Goal: Task Accomplishment & Management: Complete application form

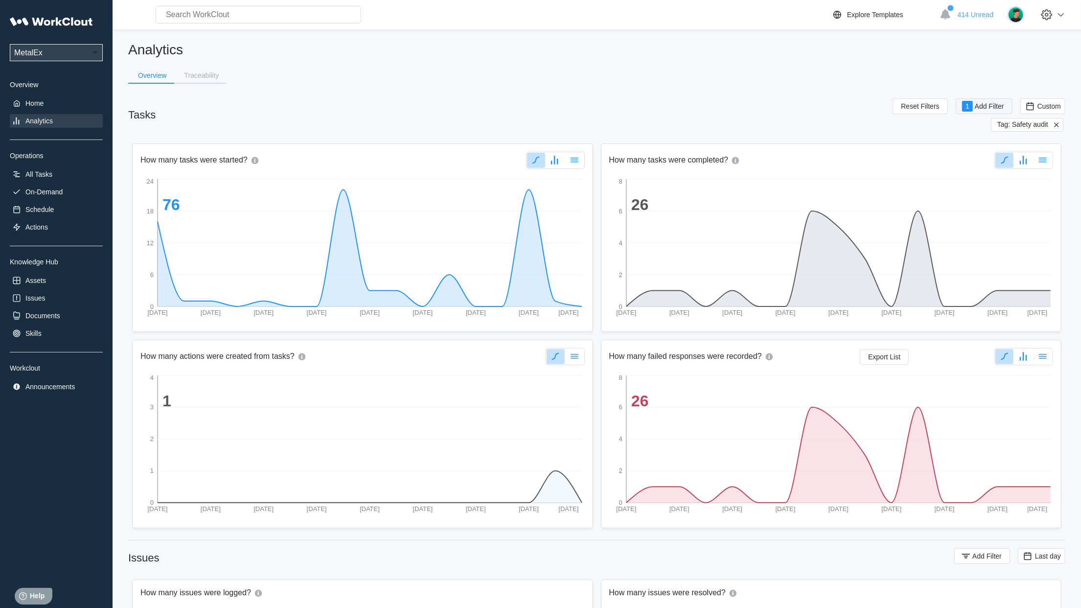
click at [984, 105] on span "Add Filter" at bounding box center [989, 106] width 29 height 7
click at [763, 142] on div "Tag" at bounding box center [723, 145] width 92 height 14
click at [730, 187] on div "Tag" at bounding box center [728, 181] width 105 height 16
click at [978, 171] on span "Apply Filter" at bounding box center [981, 170] width 34 height 7
click at [1043, 107] on span "Custom" at bounding box center [1050, 106] width 24 height 8
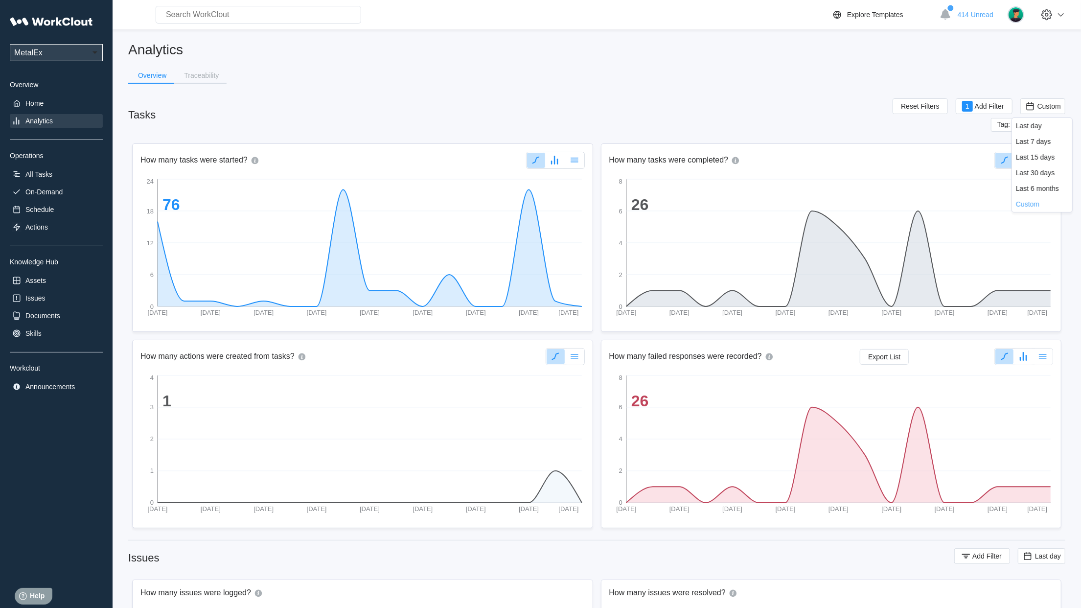
drag, startPoint x: 1043, startPoint y: 107, endPoint x: 1035, endPoint y: 128, distance: 22.5
click at [1035, 128] on div "Last day" at bounding box center [1029, 126] width 26 height 8
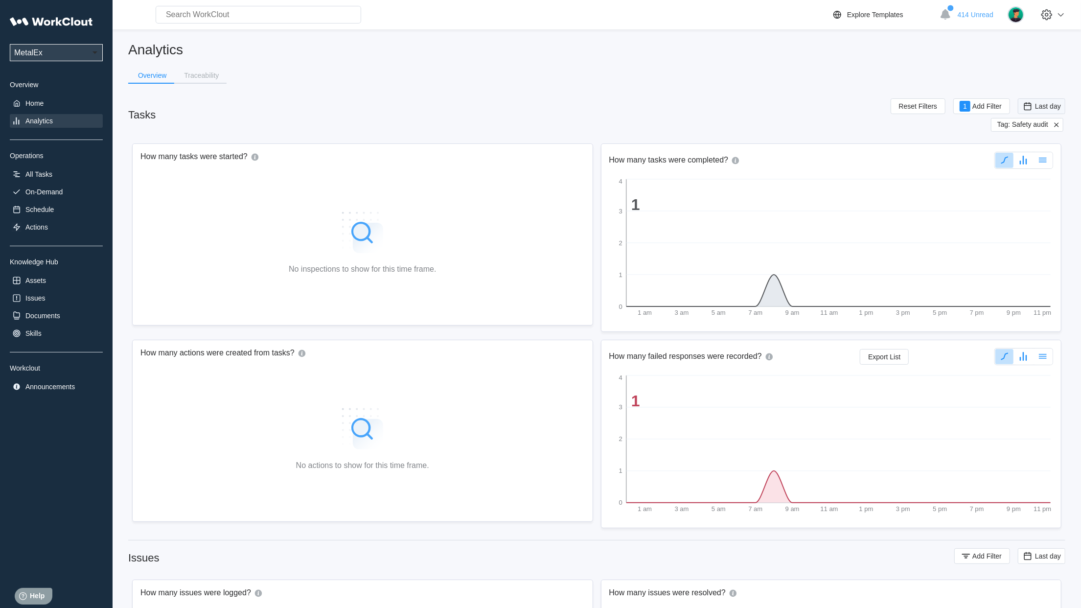
click at [1036, 104] on span "Last day" at bounding box center [1048, 106] width 26 height 8
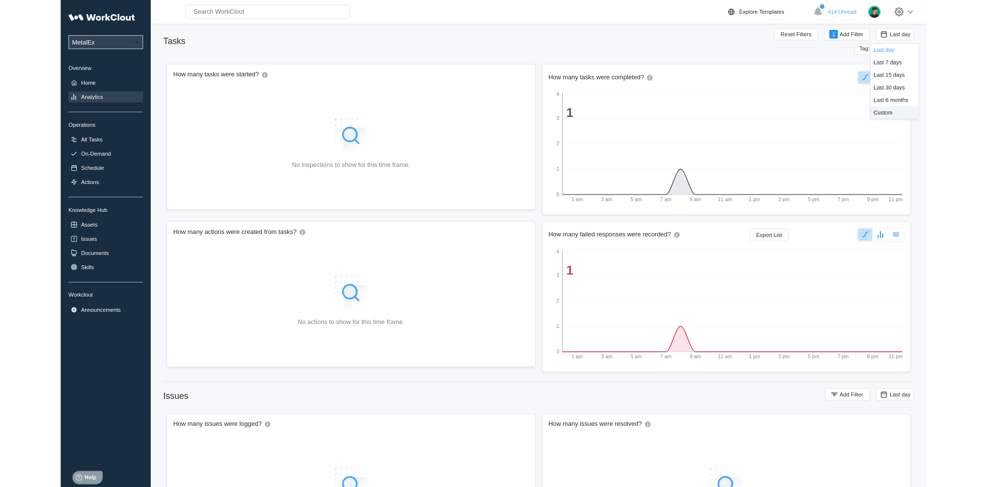
scroll to position [57, 0]
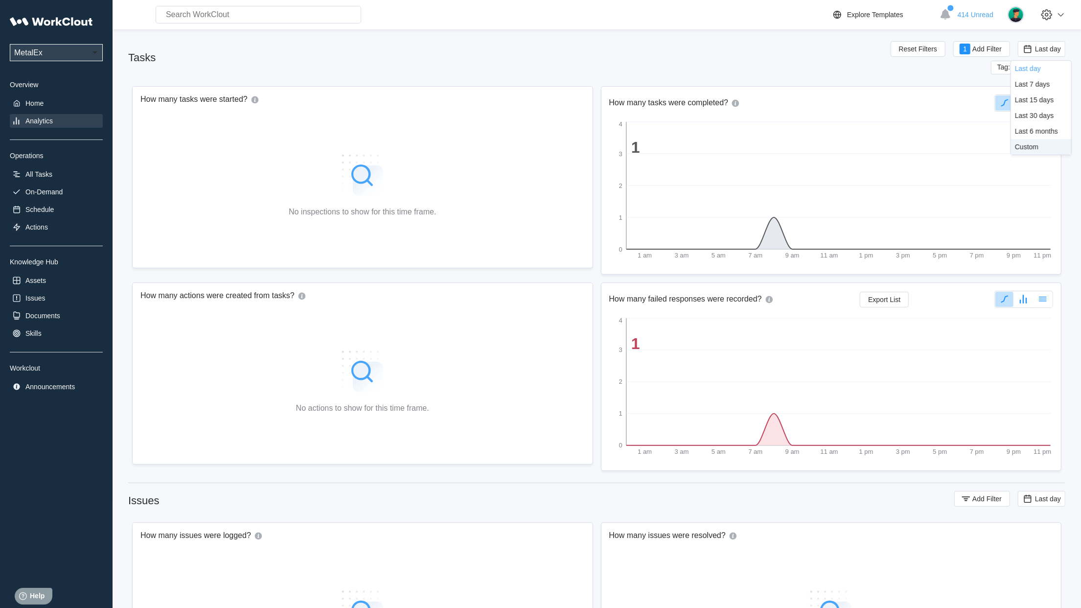
click at [1034, 145] on div "Custom" at bounding box center [1027, 147] width 24 height 8
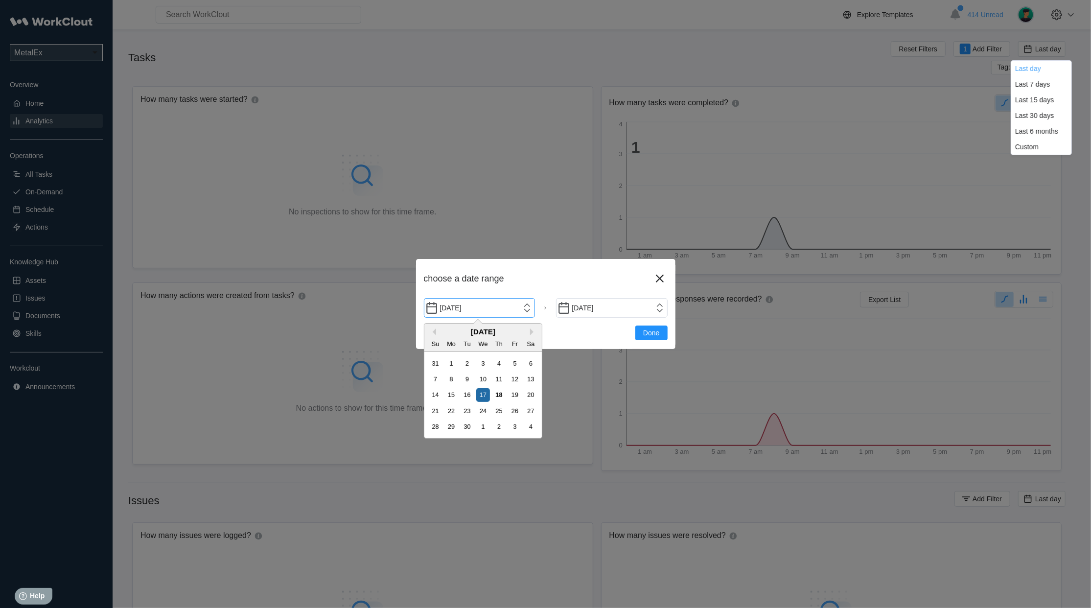
click at [529, 310] on input "[DATE]" at bounding box center [480, 308] width 112 height 20
click at [499, 393] on div "18" at bounding box center [499, 394] width 13 height 13
type input "[DATE]"
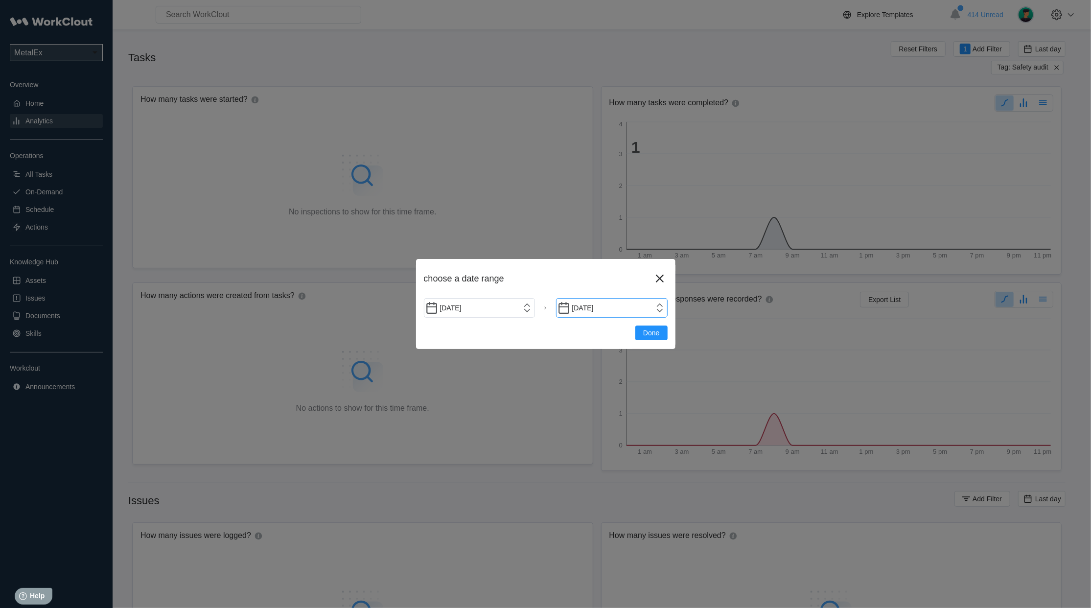
click at [658, 308] on input "[DATE]" at bounding box center [612, 308] width 112 height 20
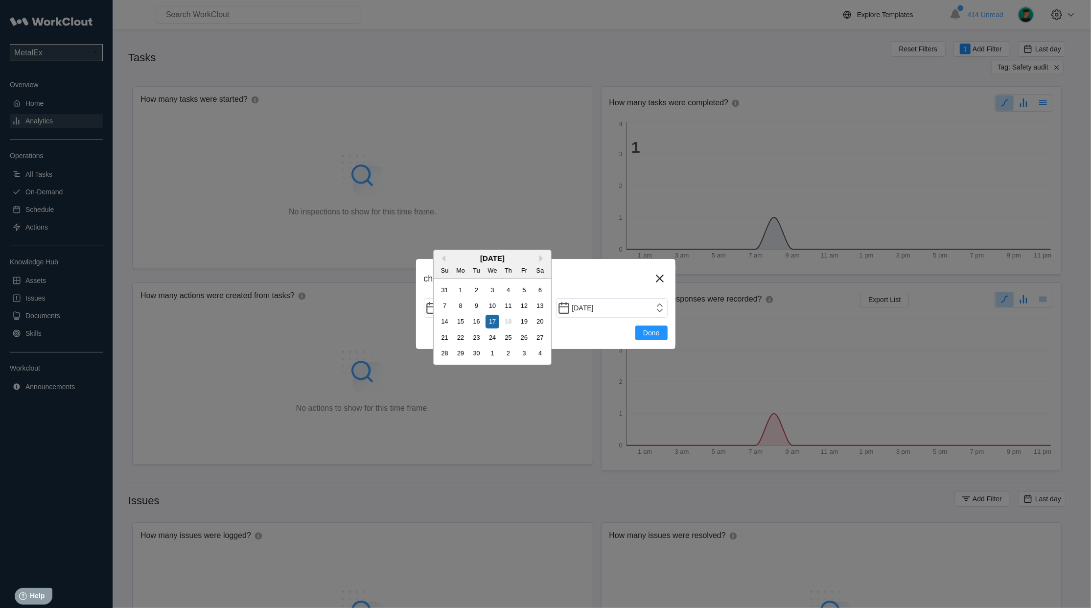
click at [510, 323] on div "18" at bounding box center [508, 321] width 13 height 13
click at [480, 321] on div "16" at bounding box center [476, 321] width 13 height 13
type input "[DATE]"
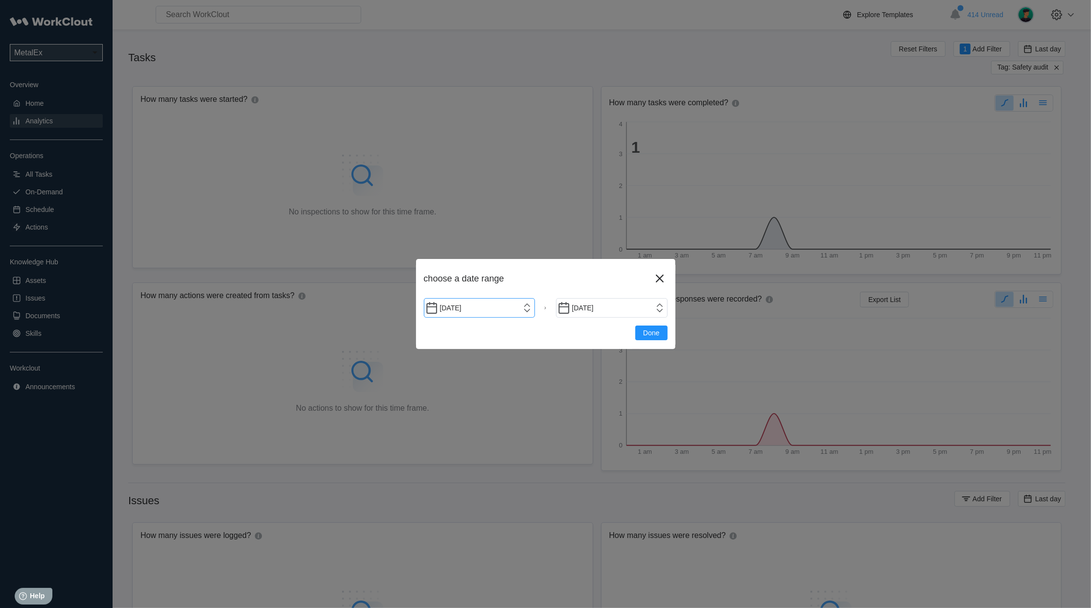
click at [519, 310] on input "[DATE]" at bounding box center [480, 308] width 112 height 20
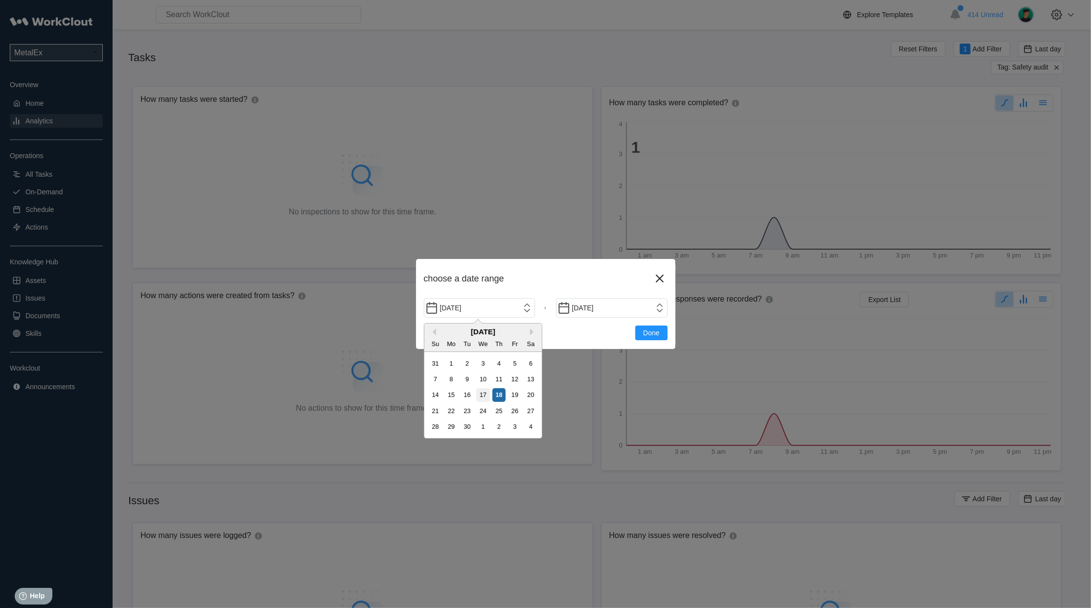
click at [484, 393] on div "17" at bounding box center [482, 394] width 13 height 13
type input "[DATE]"
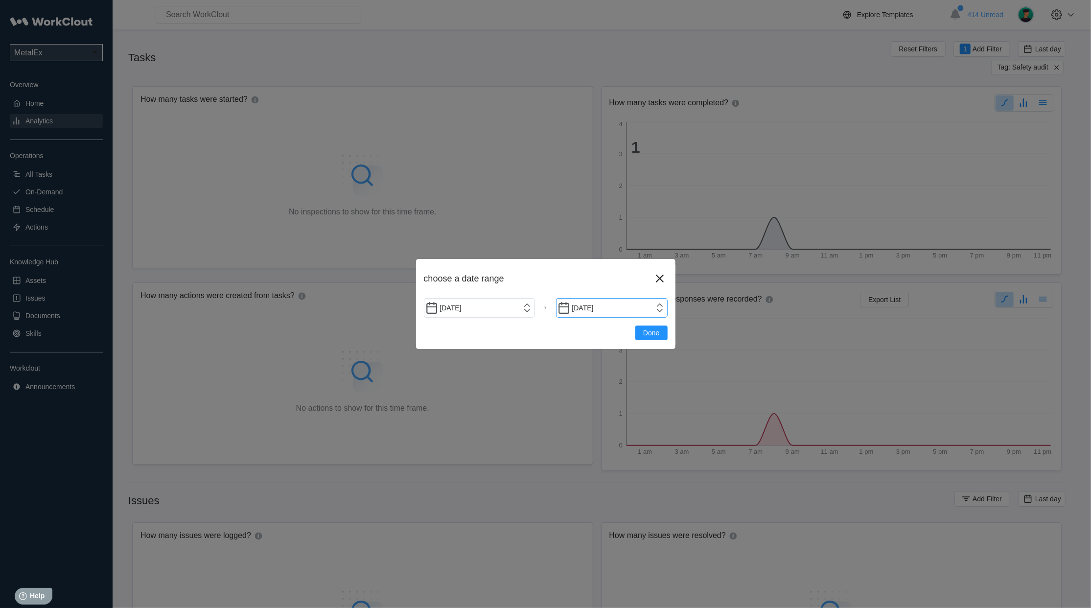
click at [657, 309] on input "[DATE]" at bounding box center [612, 308] width 112 height 20
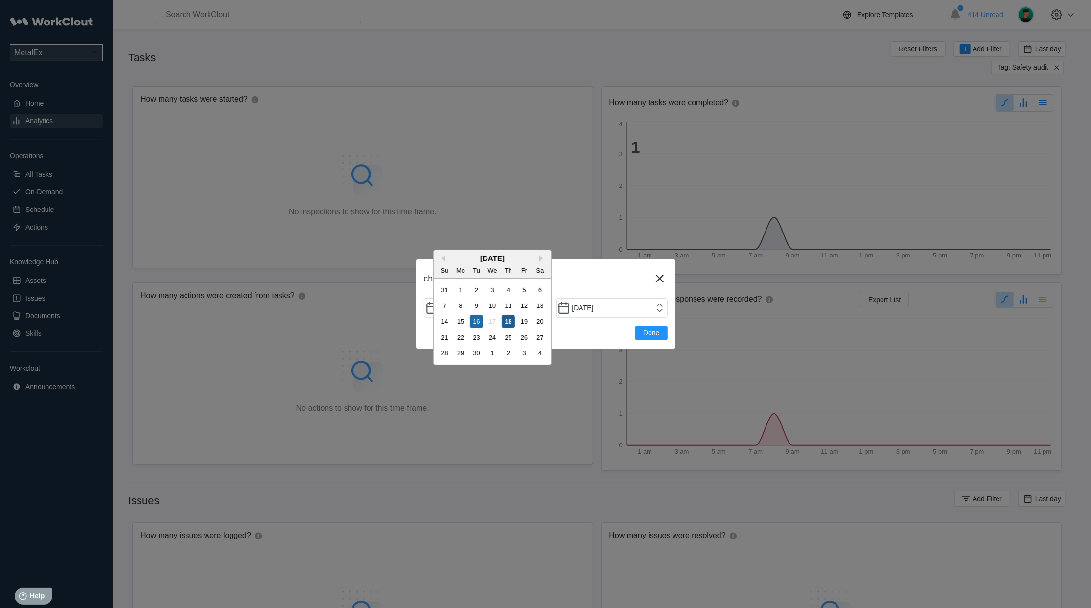
click at [507, 322] on div "18" at bounding box center [508, 321] width 13 height 13
type input "[DATE]"
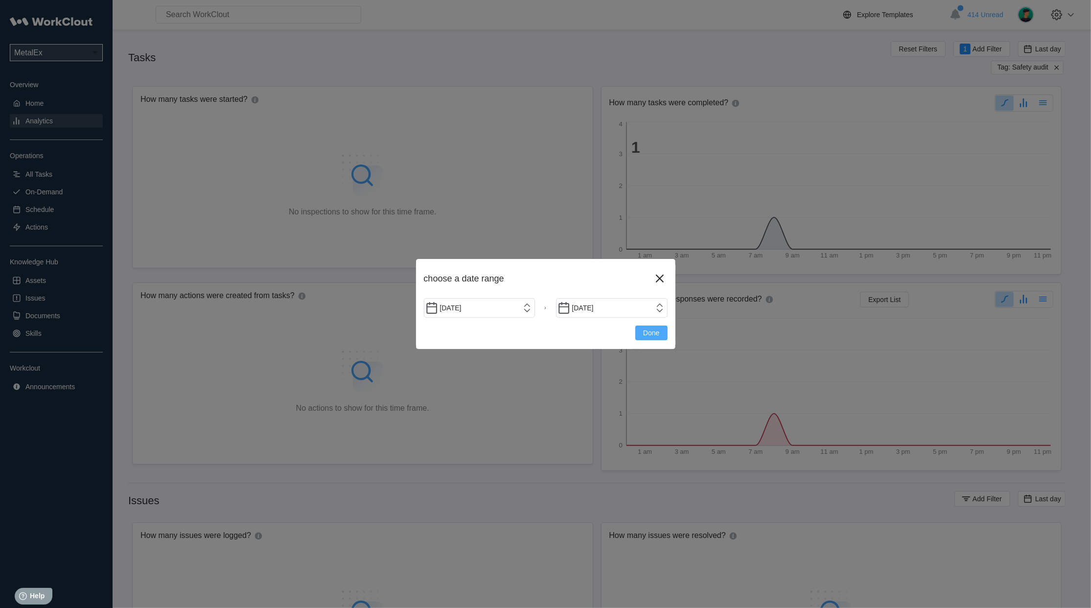
click at [658, 337] on button "Done" at bounding box center [651, 333] width 32 height 15
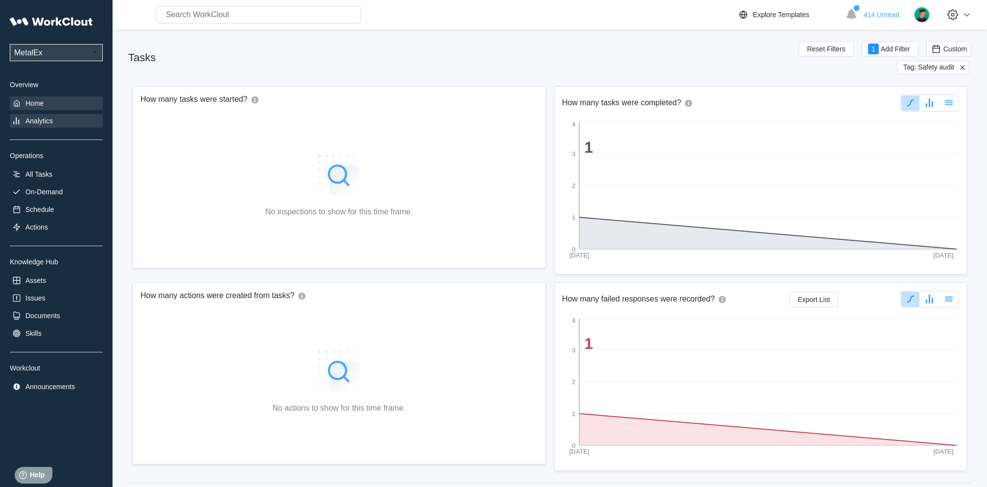
click at [21, 103] on icon at bounding box center [17, 103] width 10 height 10
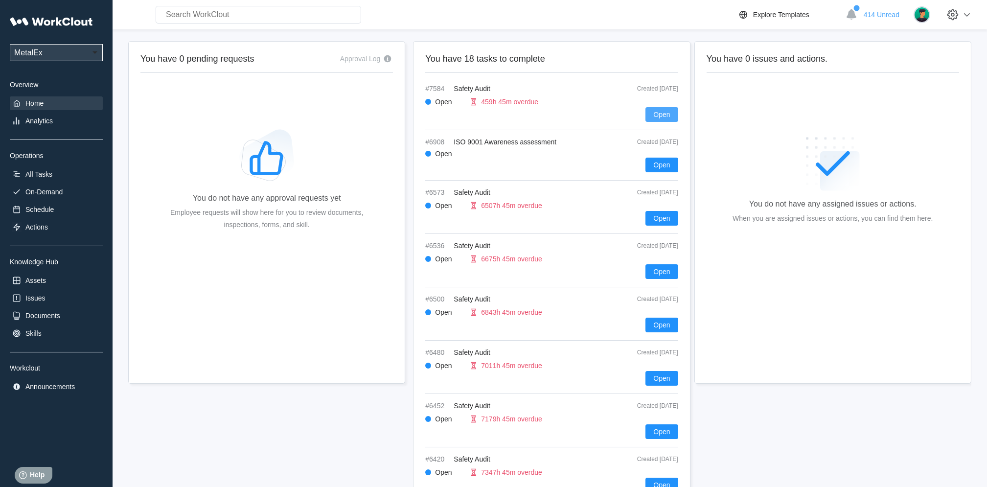
click at [657, 111] on span "Open" at bounding box center [662, 114] width 17 height 7
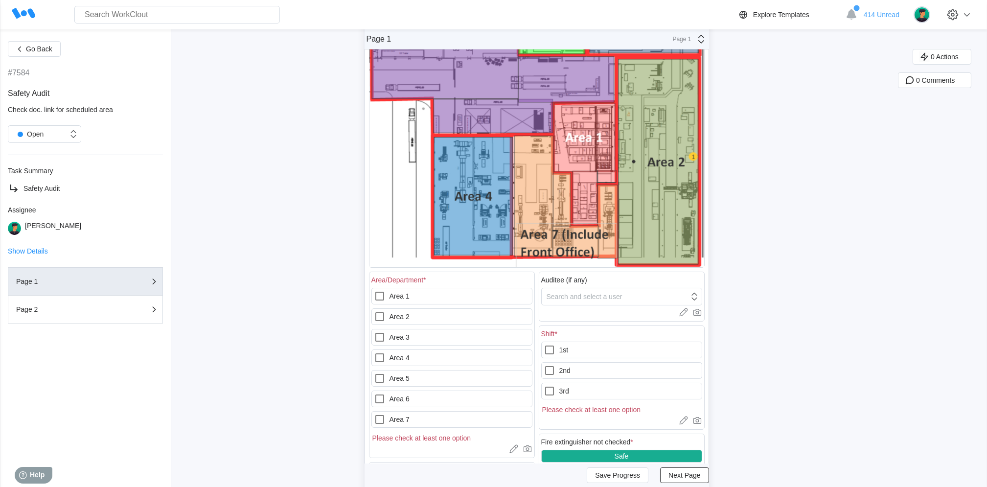
scroll to position [203, 0]
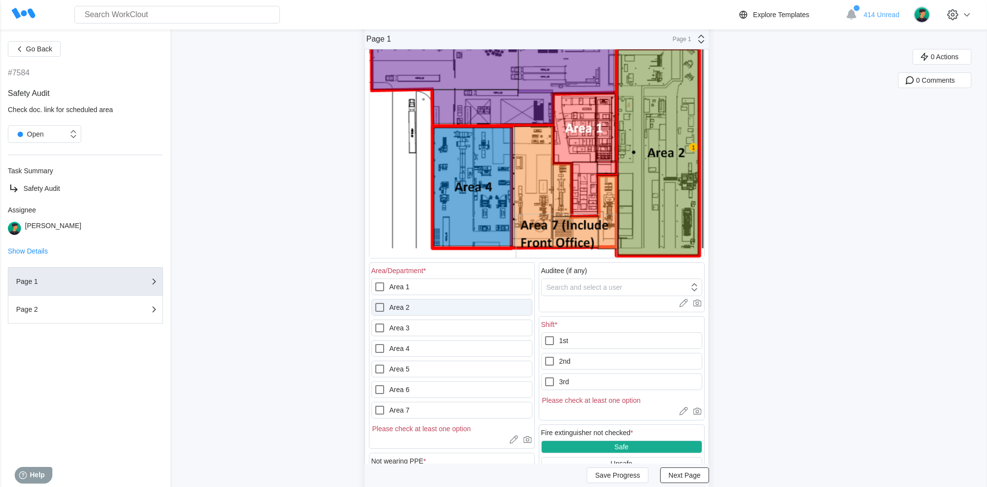
click at [444, 308] on label "Area 2" at bounding box center [452, 307] width 161 height 17
click at [375, 302] on 2 "Area 2" at bounding box center [374, 302] width 0 height 0
checkbox 2 "true"
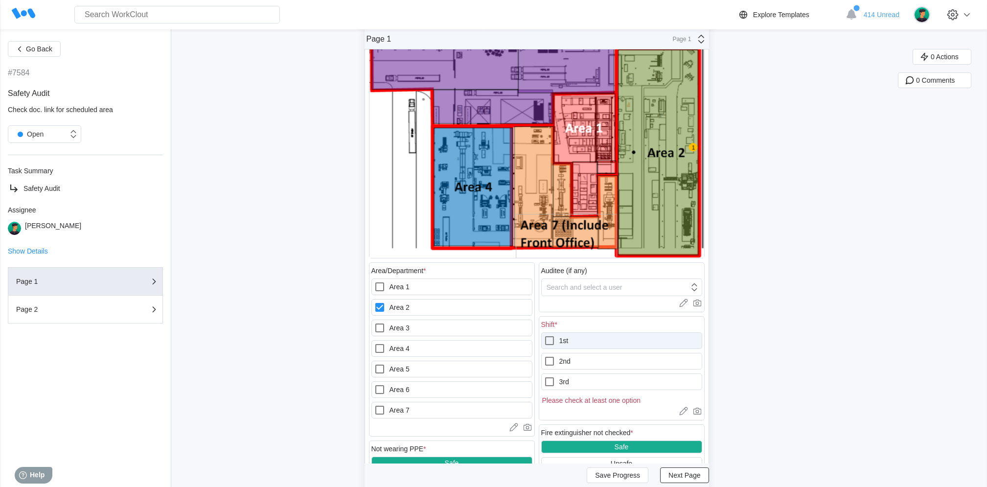
click at [615, 344] on label "1st" at bounding box center [621, 340] width 161 height 17
click at [544, 335] on input "1st" at bounding box center [544, 335] width 0 height 0
checkbox input "true"
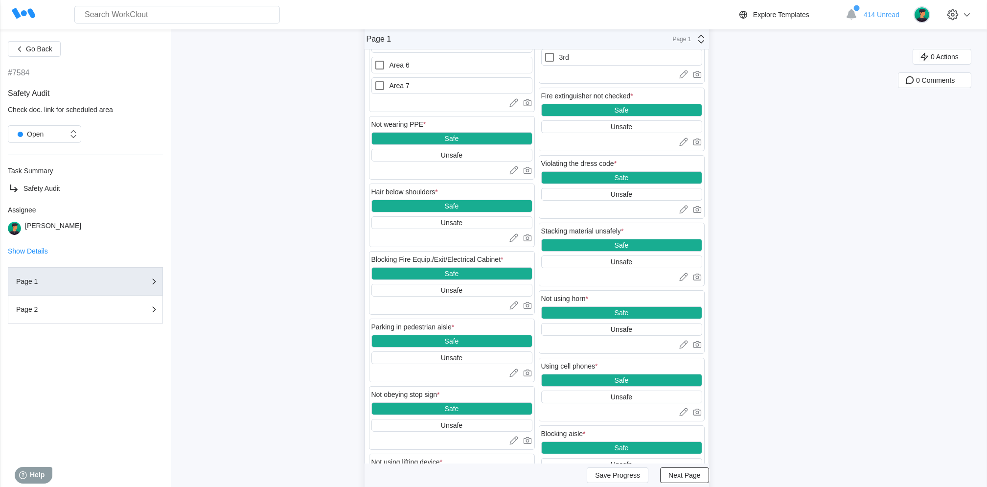
scroll to position [550, 0]
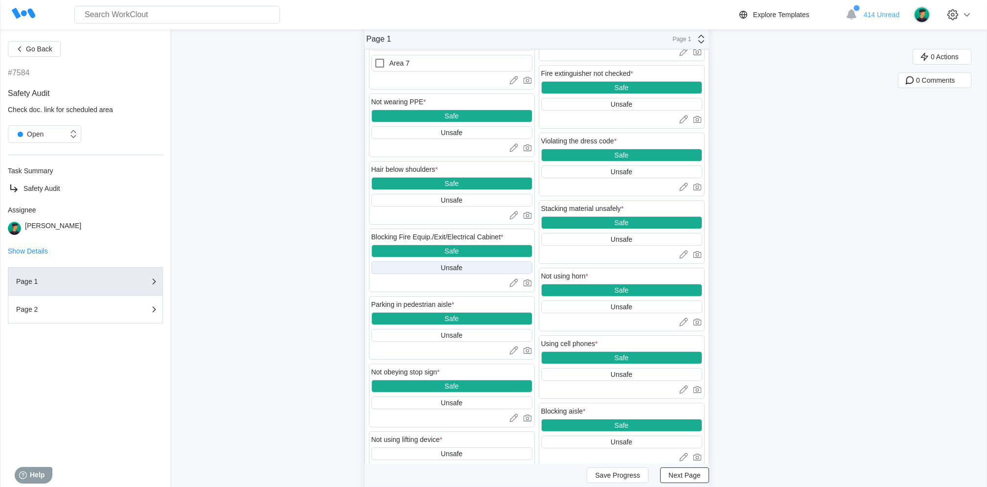
click at [468, 267] on div "Unsafe" at bounding box center [452, 267] width 161 height 13
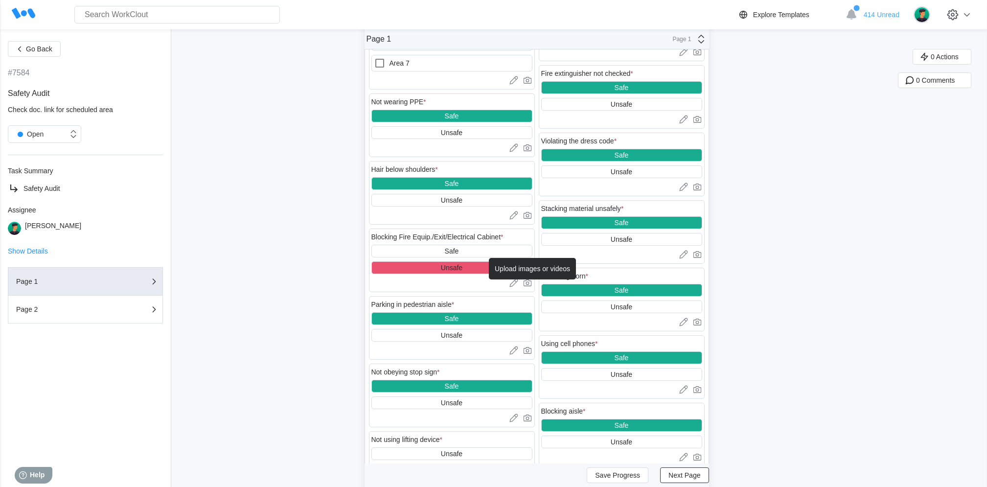
click at [530, 286] on icon at bounding box center [528, 283] width 10 height 10
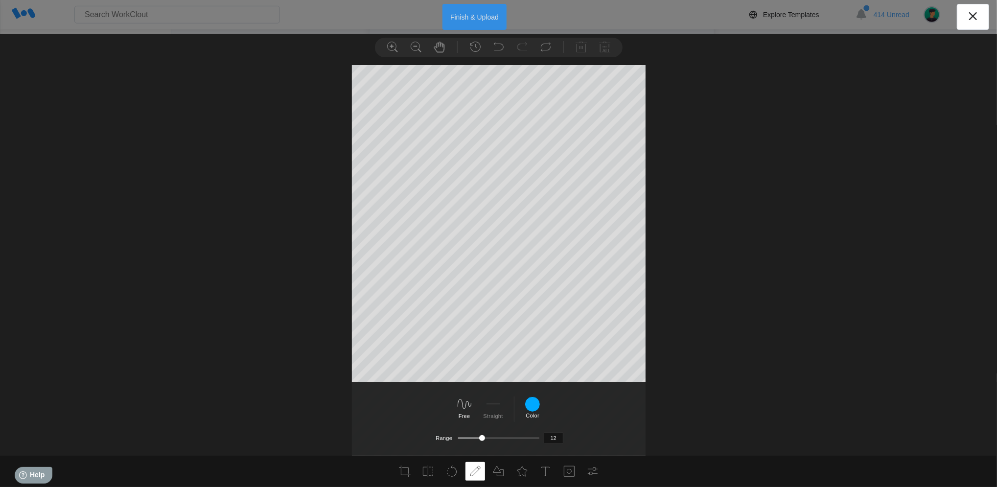
click at [456, 17] on button "Finish & Upload" at bounding box center [475, 17] width 64 height 26
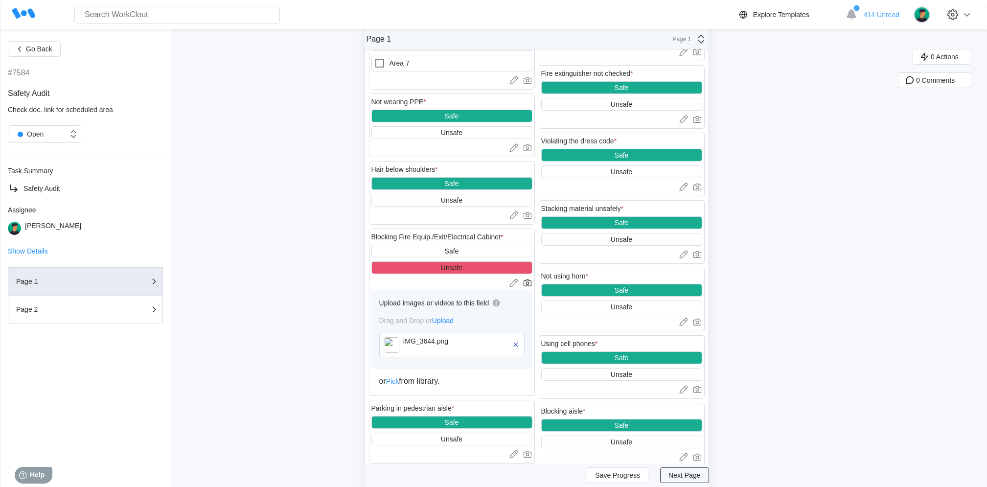
click at [701, 476] on span "Next Page" at bounding box center [685, 475] width 32 height 7
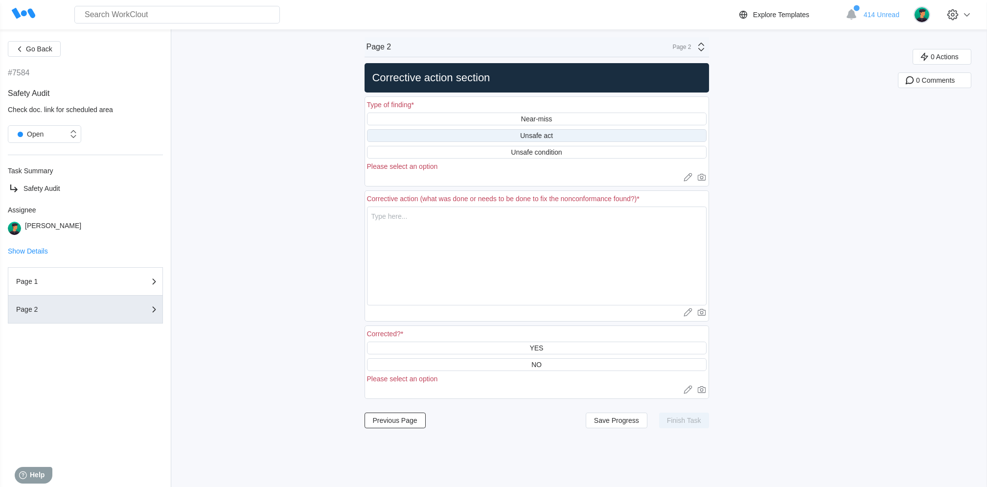
click at [542, 132] on div "Unsafe act" at bounding box center [536, 136] width 33 height 8
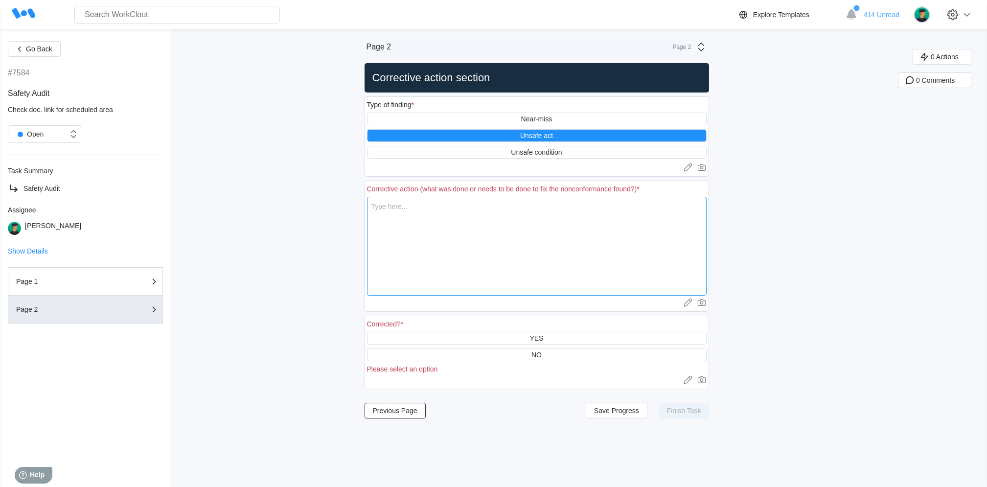
click at [409, 216] on textarea at bounding box center [537, 246] width 340 height 99
type textarea "s"
type textarea "x"
type textarea "sk"
type textarea "x"
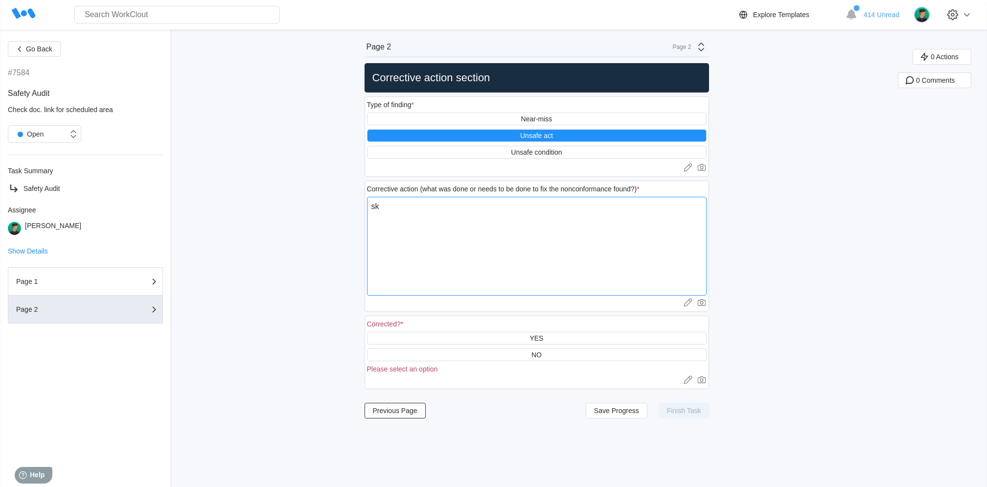
type textarea "ski"
type textarea "x"
type textarea "skid"
type textarea "x"
type textarea "skid"
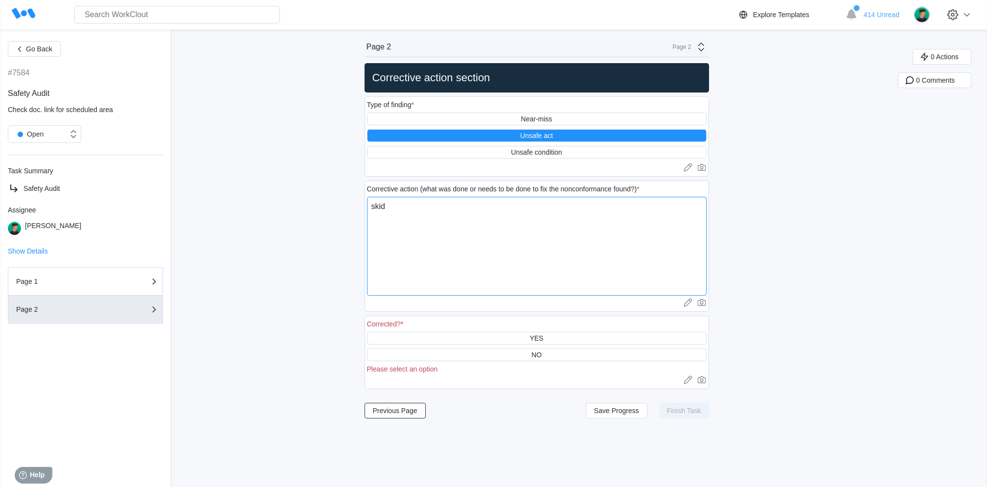
type textarea "x"
type textarea "skid"
type textarea "x"
type textarea "ski"
type textarea "x"
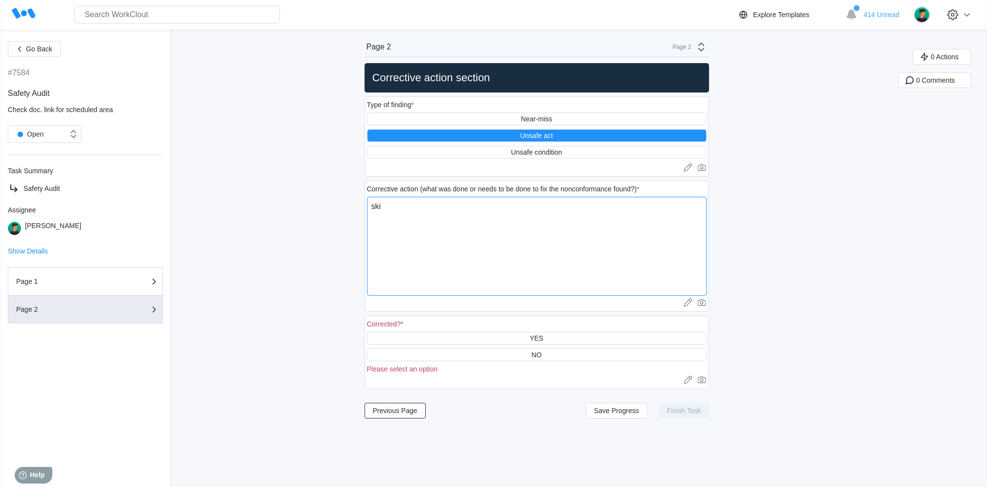
type textarea "sk"
type textarea "x"
type textarea "s"
type textarea "x"
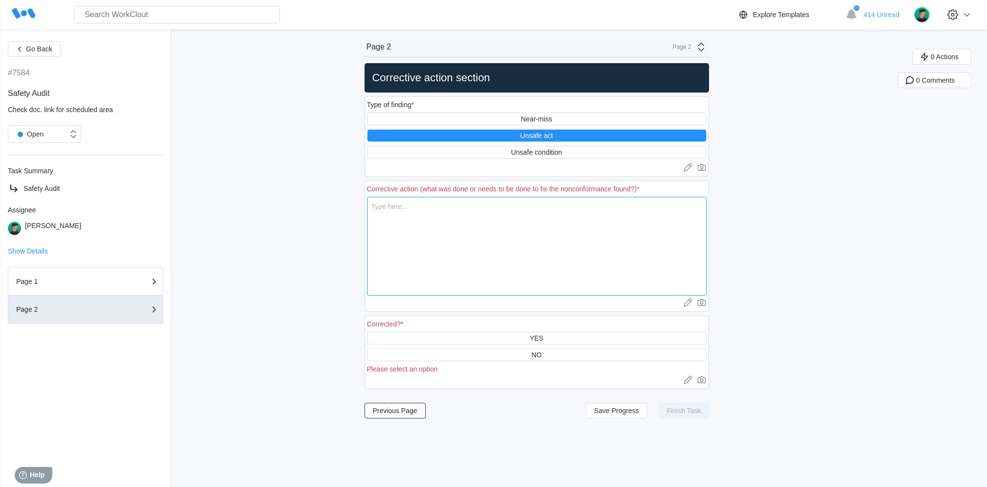
type textarea "S"
type textarea "x"
type textarea "Sk"
type textarea "x"
type textarea "Ski"
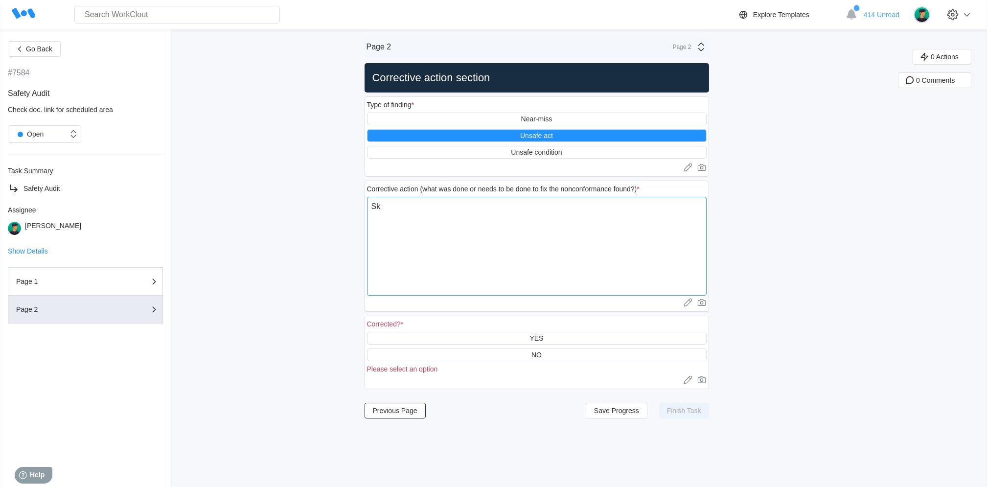
type textarea "x"
type textarea "Skid"
type textarea "x"
type textarea "Skid"
type textarea "x"
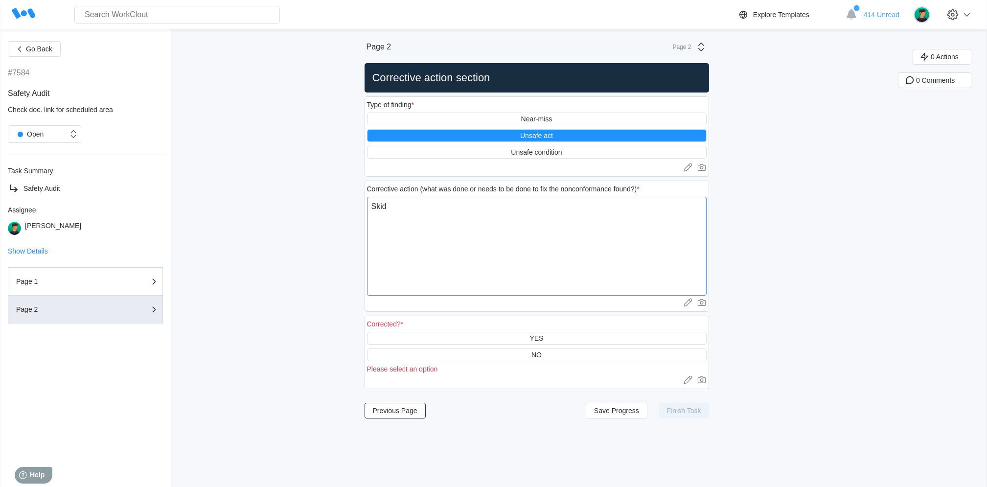
type textarea "Skid w"
type textarea "x"
type textarea "Skid wa"
type textarea "x"
type textarea "Skid was"
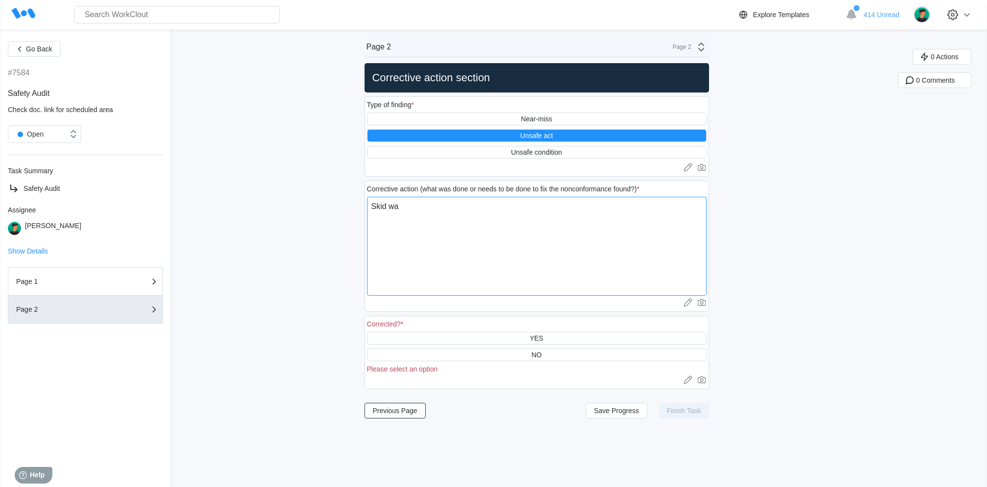
type textarea "x"
type textarea "Skid was"
type textarea "x"
type textarea "Skid was m"
type textarea "x"
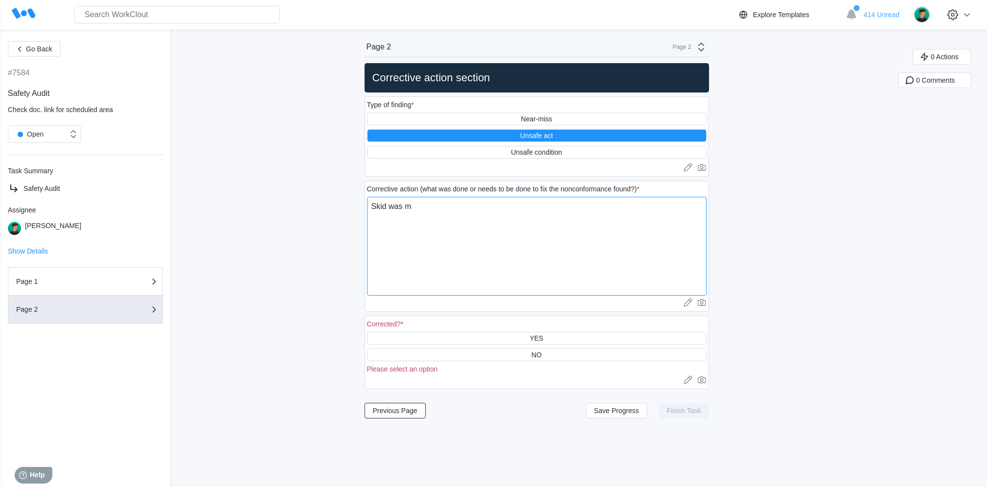
type textarea "Skid was mo"
type textarea "x"
type textarea "Skid was mov"
type textarea "x"
type textarea "Skid was move"
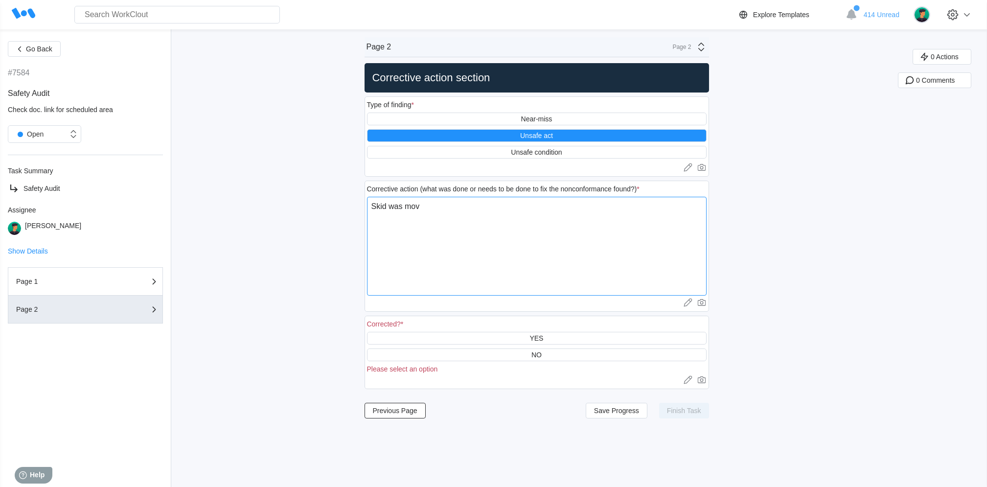
type textarea "x"
type textarea "Skid was moved"
type textarea "x"
type textarea "Skid was moved"
type textarea "x"
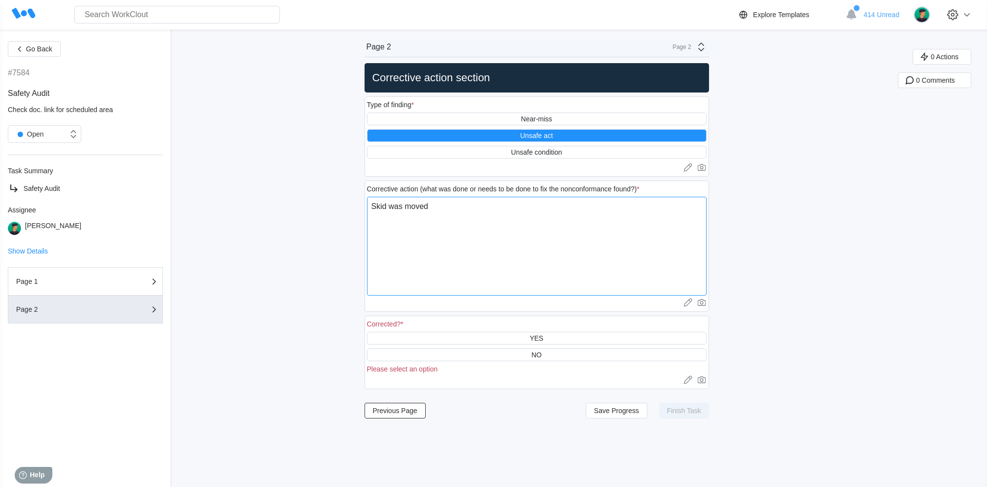
type textarea "Skid was moved t"
type textarea "x"
type textarea "Skid was moved to"
type textarea "x"
type textarea "Skid was moved to"
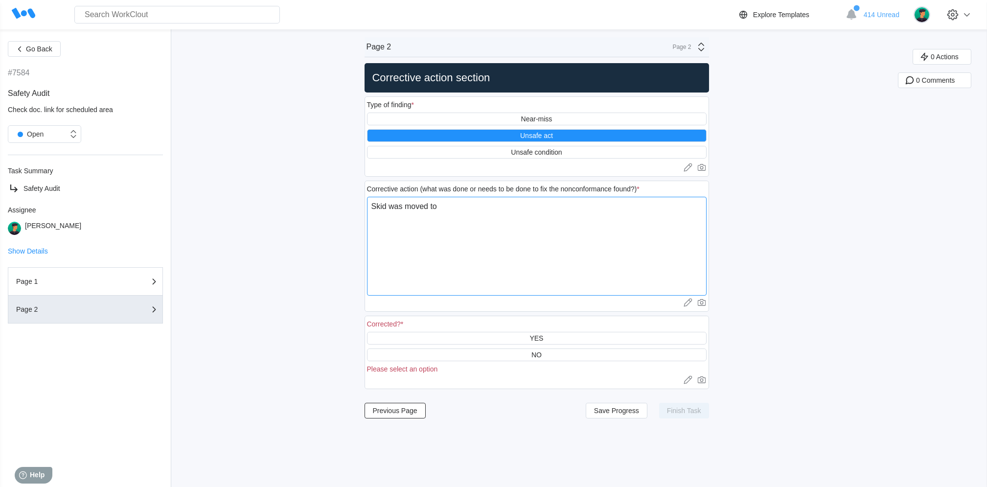
type textarea "x"
type textarea "Skid was moved to c"
type textarea "x"
type textarea "Skid was moved to cl"
type textarea "x"
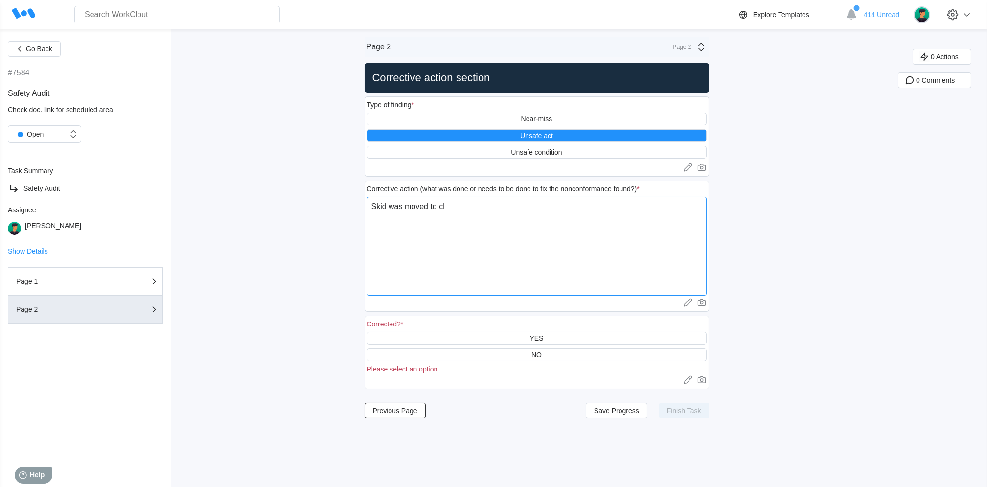
type textarea "Skid was moved to cle"
type textarea "x"
type textarea "Skid was moved to clea"
type textarea "x"
type textarea "Skid was moved to clear"
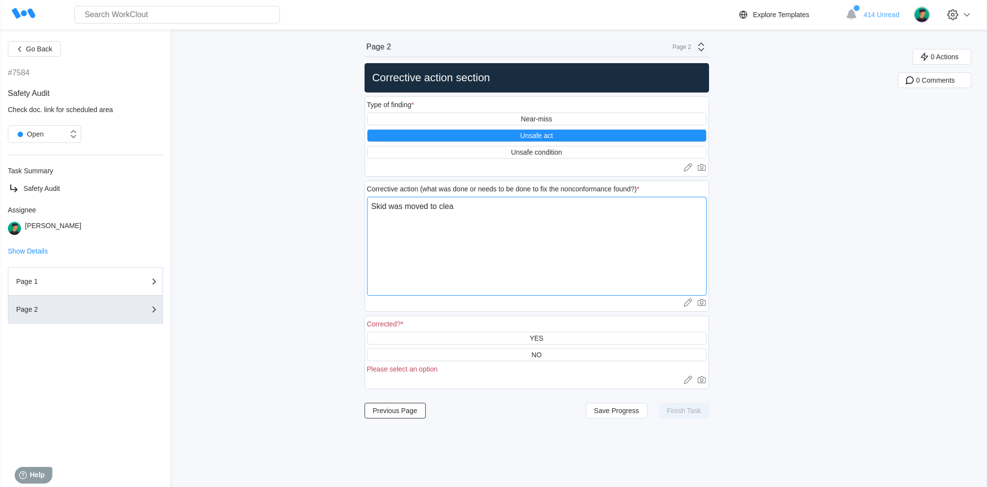
type textarea "x"
type textarea "Skid was moved to clear"
type textarea "x"
type textarea "Skid was moved to clear t"
type textarea "x"
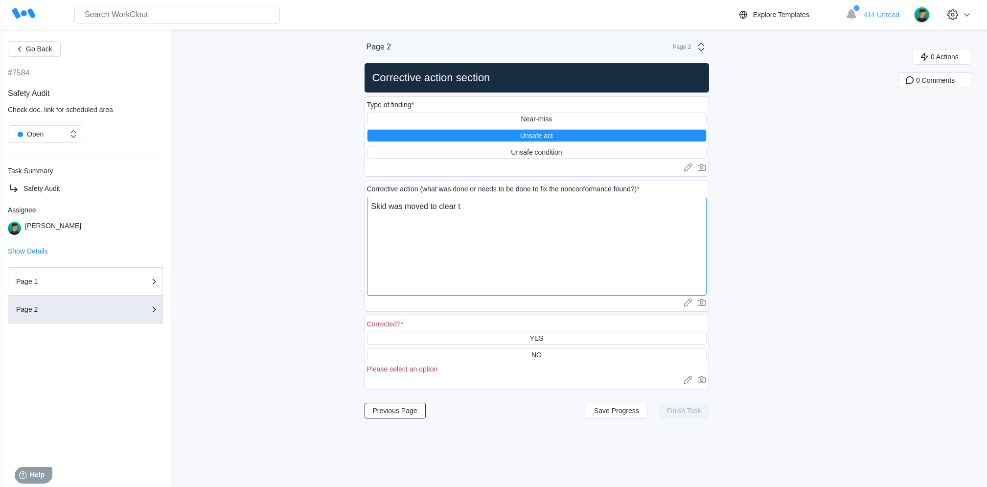
type textarea "Skid was moved to clear th"
type textarea "x"
type textarea "Skid was moved to clear the"
type textarea "x"
type textarea "Skid was moved to clear the"
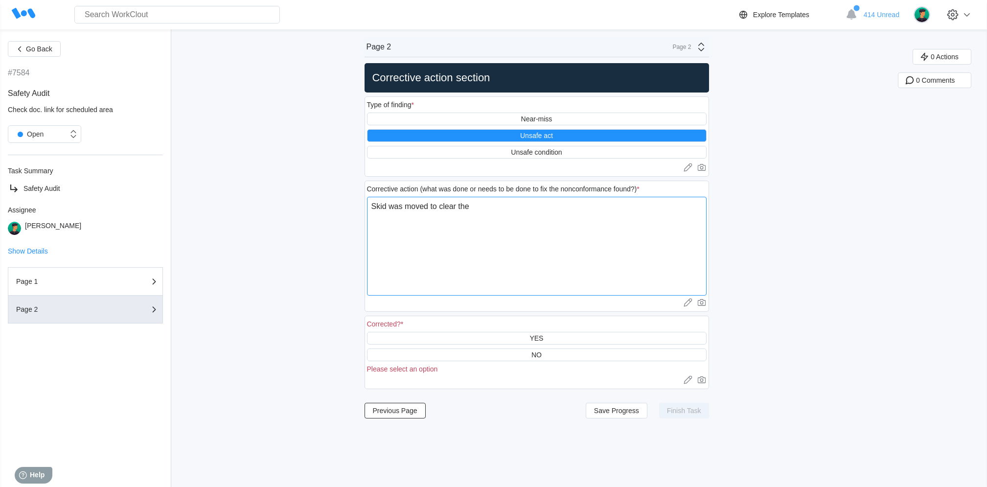
type textarea "x"
type textarea "Skid was moved to clear the p"
type textarea "x"
type textarea "Skid was moved to clear the pa"
type textarea "x"
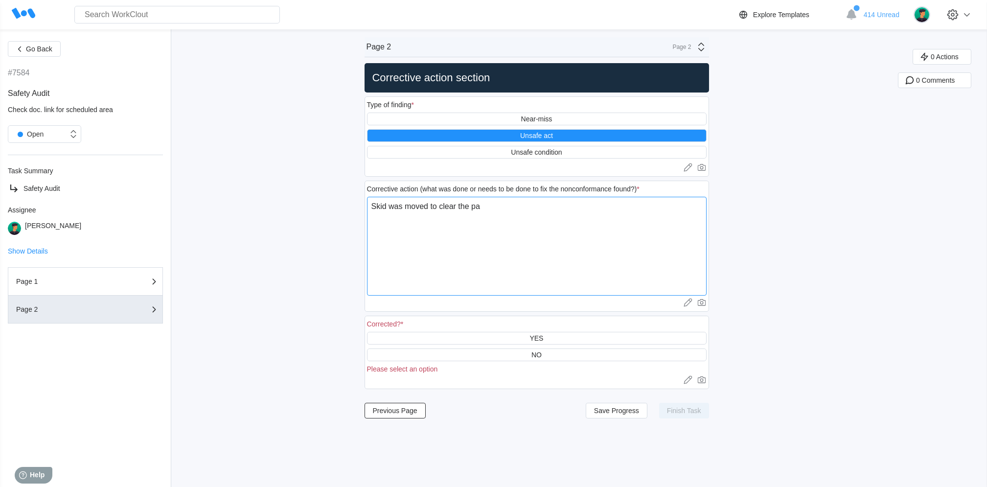
type textarea "Skid was moved to clear the pat"
type textarea "x"
type textarea "Skid was moved to clear the path"
type textarea "x"
type textarea "Skid was moved to clear the path"
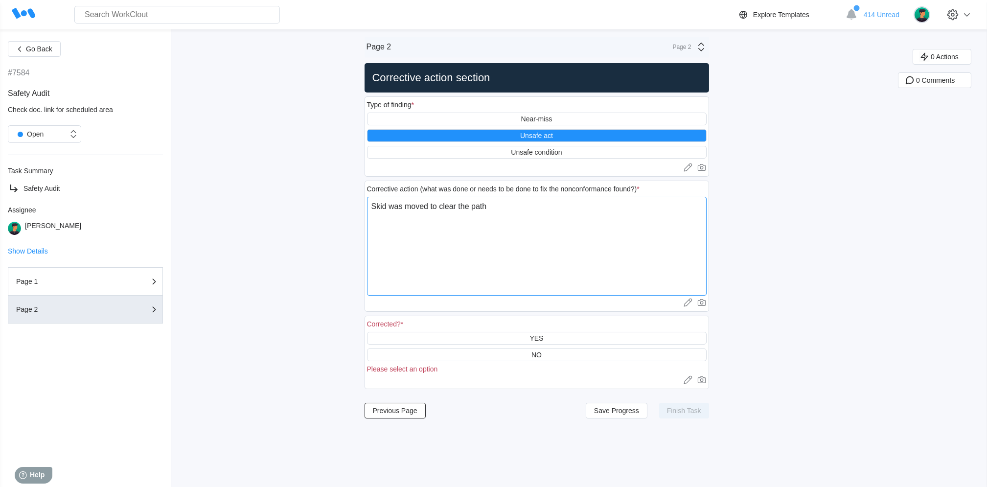
type textarea "x"
type textarea "Skid was moved to clear the path t"
type textarea "x"
type textarea "Skid was moved to clear the path to"
type textarea "x"
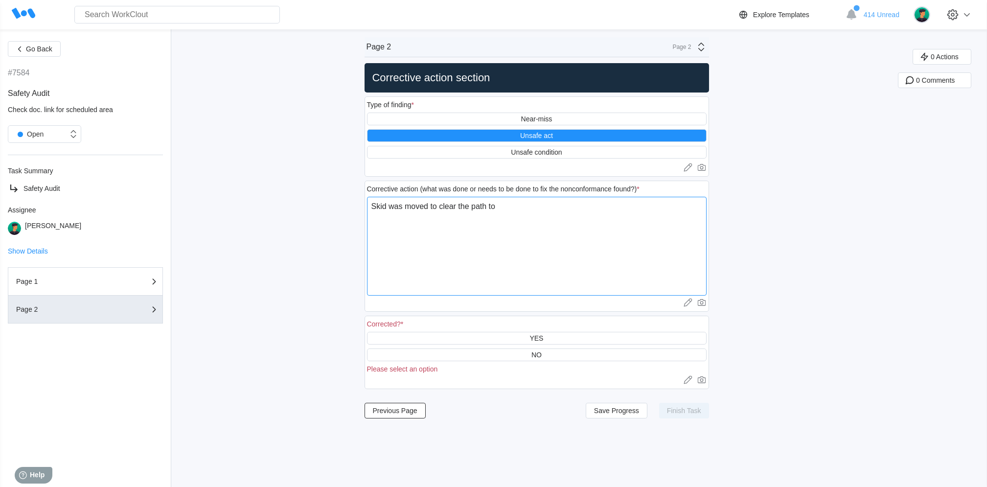
type textarea "Skid was moved to clear the path to"
type textarea "x"
type textarea "Skid was moved to clear the path to t"
type textarea "x"
type textarea "Skid was moved to clear the path to th"
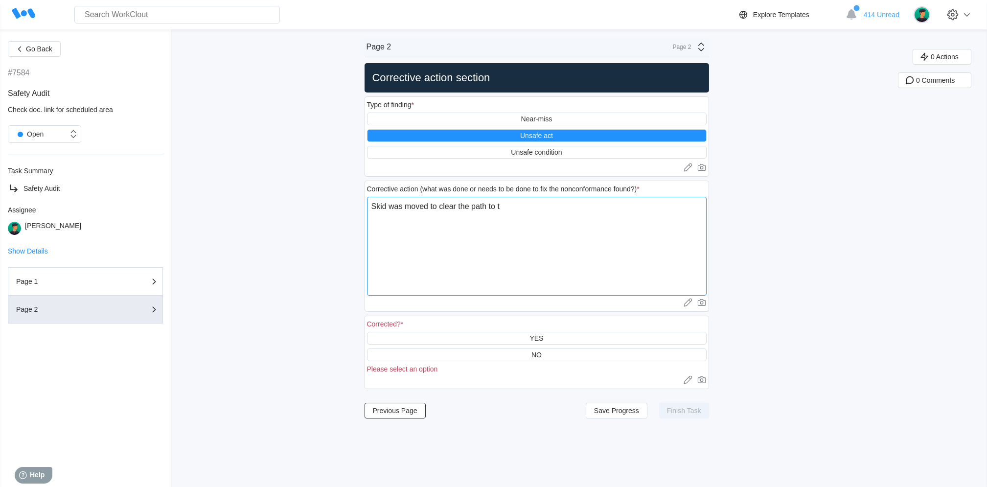
type textarea "x"
type textarea "Skid was moved to clear the path to the"
type textarea "x"
type textarea "Skid was moved to clear the path to the"
type textarea "x"
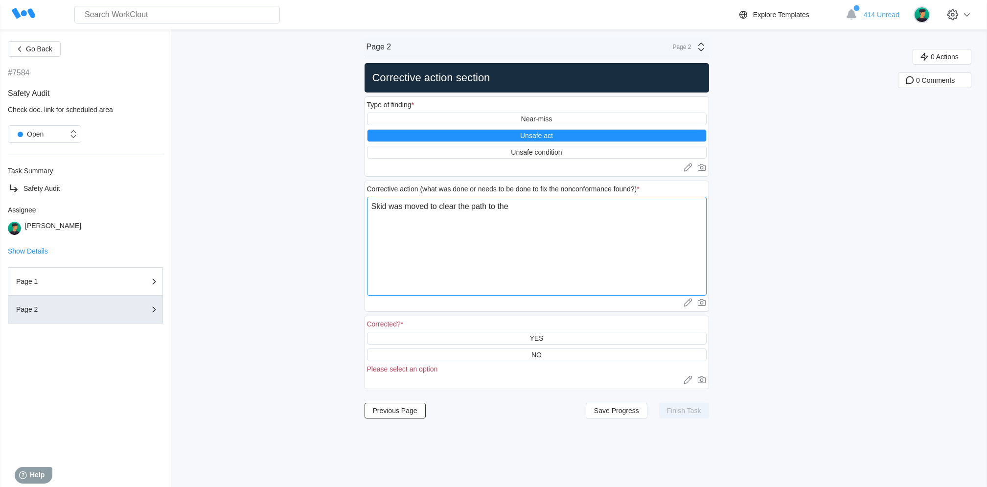
type textarea "Skid was moved to clear the path to the e"
type textarea "x"
type textarea "Skid was moved to clear the path to the ex"
type textarea "x"
type textarea "Skid was moved to clear the path to the ext"
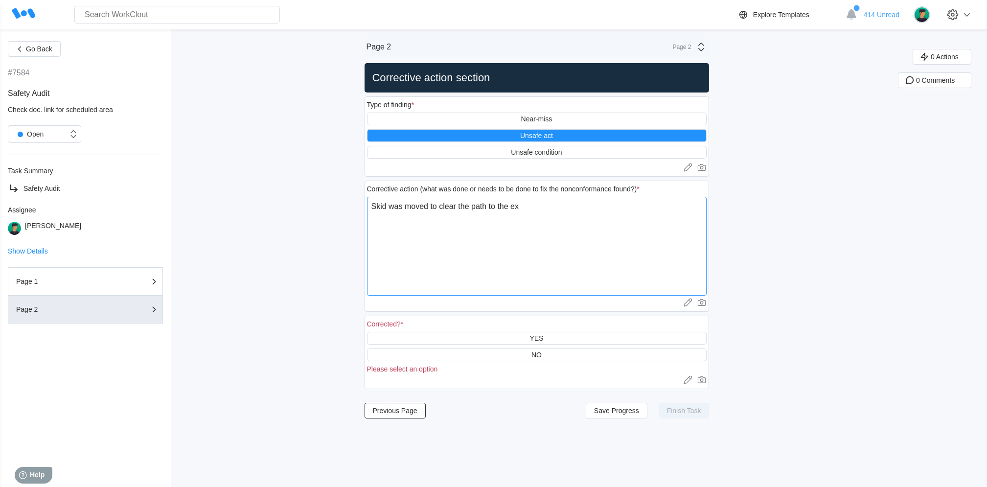
type textarea "x"
type textarea "Skid was moved to clear the path to the exti"
type textarea "x"
type textarea "Skid was moved to clear the path to the extinguisher"
type textarea "x"
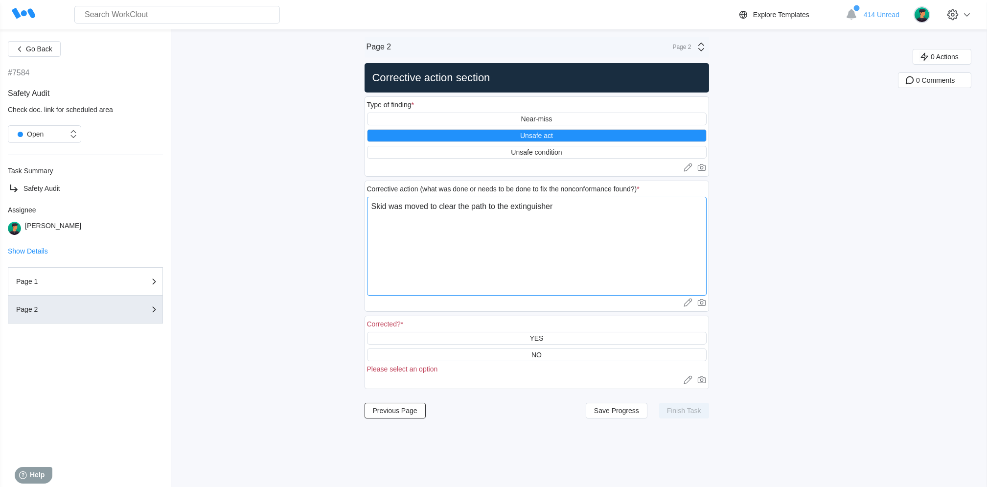
type textarea "Skid was moved to clear the path to the extinguisher."
type textarea "x"
type textarea "Skid was moved to clear the path to the extinguisher."
click at [543, 336] on div "YES" at bounding box center [537, 338] width 14 height 8
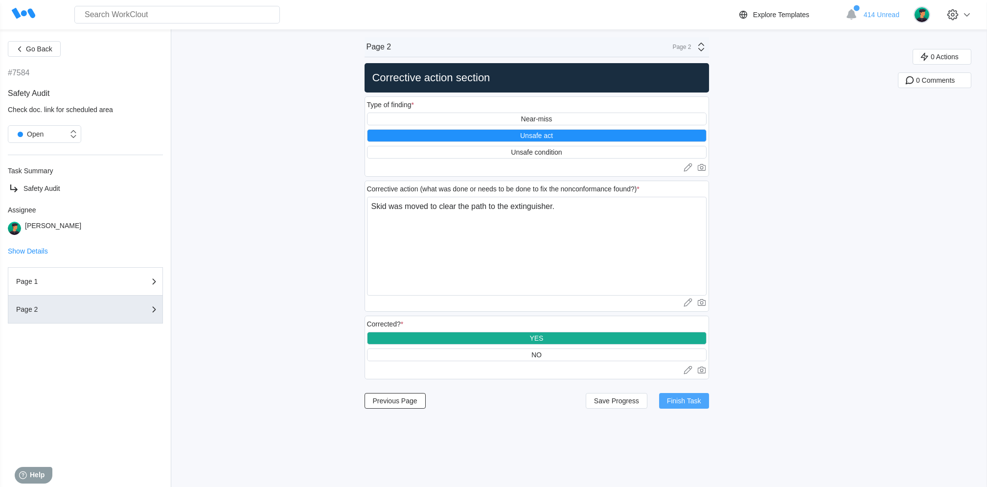
click at [691, 406] on button "Finish Task" at bounding box center [684, 401] width 50 height 16
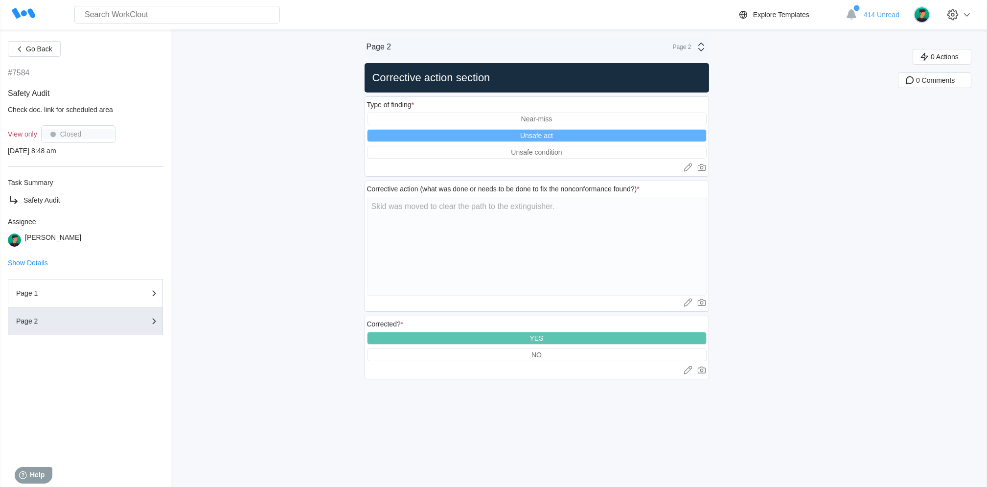
click at [23, 13] on icon at bounding box center [24, 13] width 24 height 11
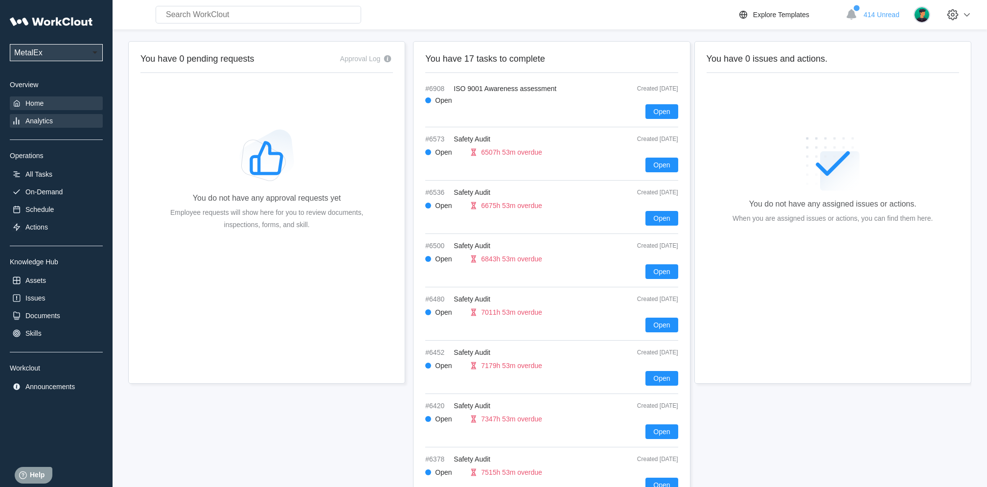
click at [32, 119] on div "Analytics" at bounding box center [38, 121] width 27 height 8
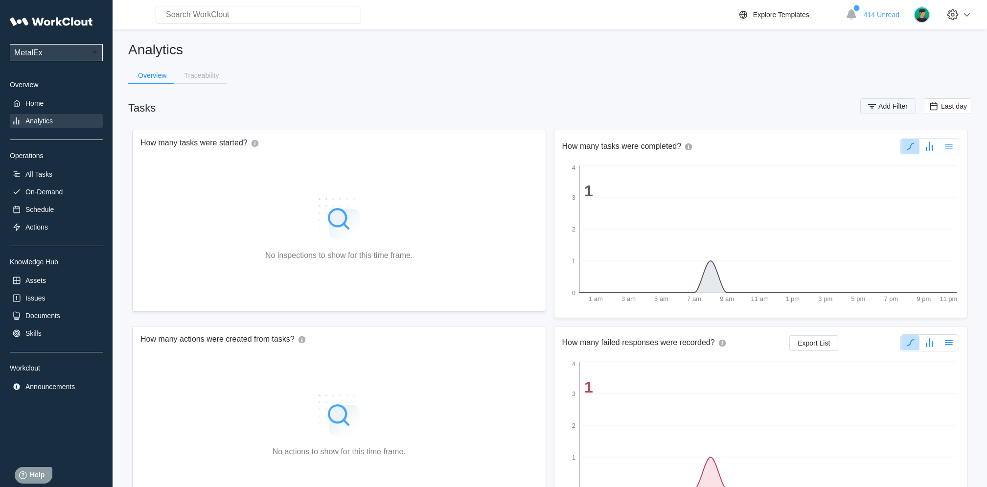
click at [902, 109] on span "Add Filter" at bounding box center [893, 106] width 29 height 7
click at [674, 145] on icon at bounding box center [677, 144] width 11 height 11
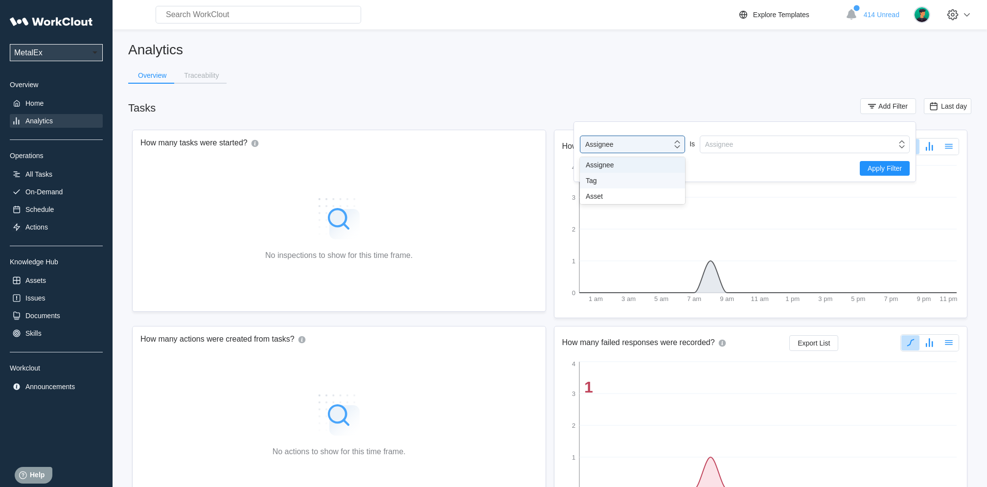
click at [645, 179] on div "Tag" at bounding box center [633, 181] width 94 height 8
click at [736, 143] on div "Tag" at bounding box center [799, 145] width 196 height 14
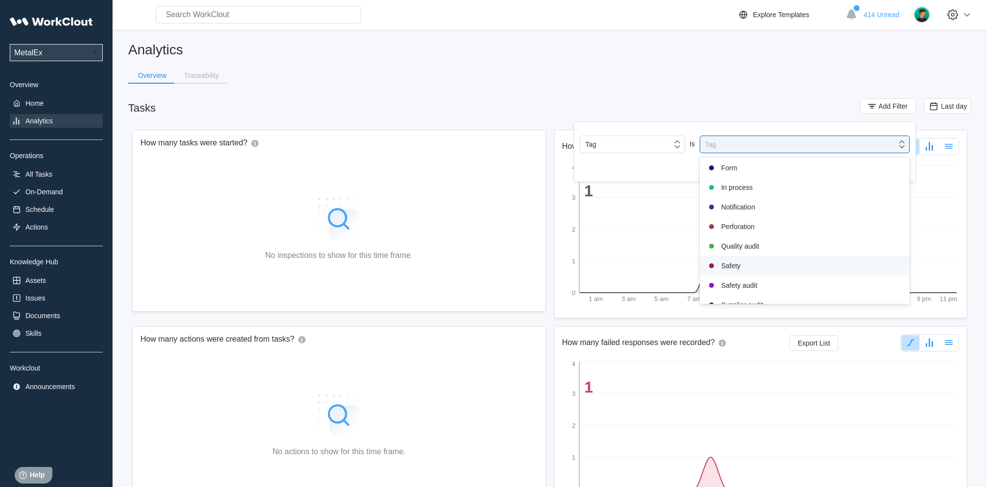
scroll to position [154, 0]
click at [740, 284] on div "Safety audit" at bounding box center [805, 287] width 198 height 12
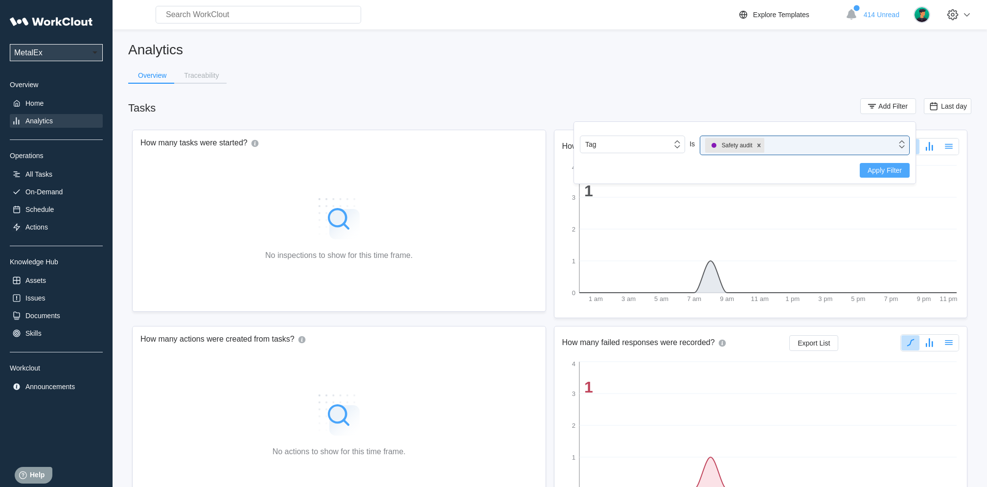
click at [898, 171] on span "Apply Filter" at bounding box center [885, 170] width 34 height 7
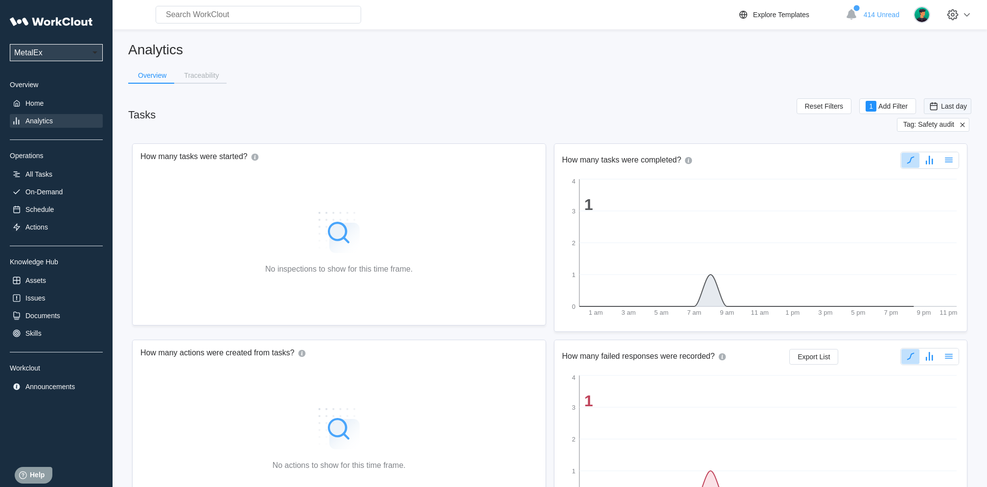
click at [951, 107] on span "Last day" at bounding box center [954, 106] width 26 height 8
click at [927, 209] on div "Custom" at bounding box center [947, 205] width 60 height 16
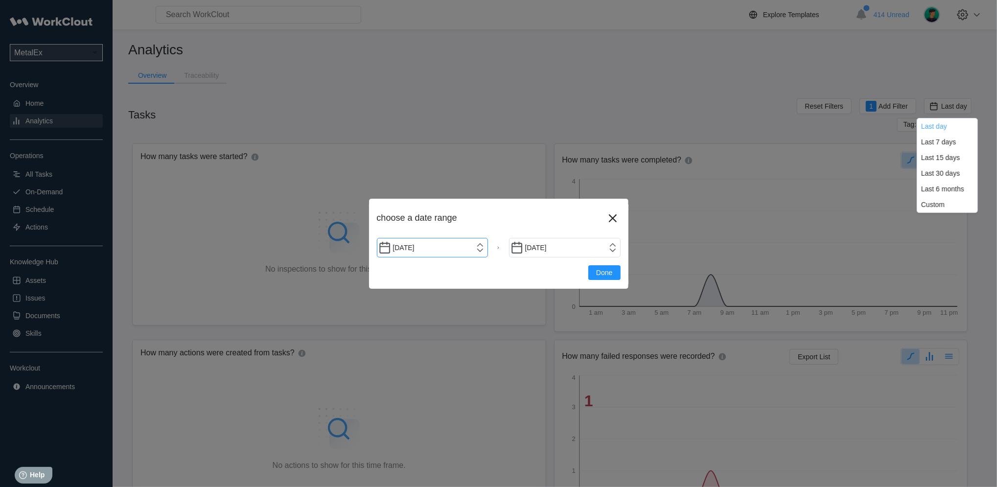
click at [476, 247] on input "[DATE]" at bounding box center [433, 248] width 112 height 20
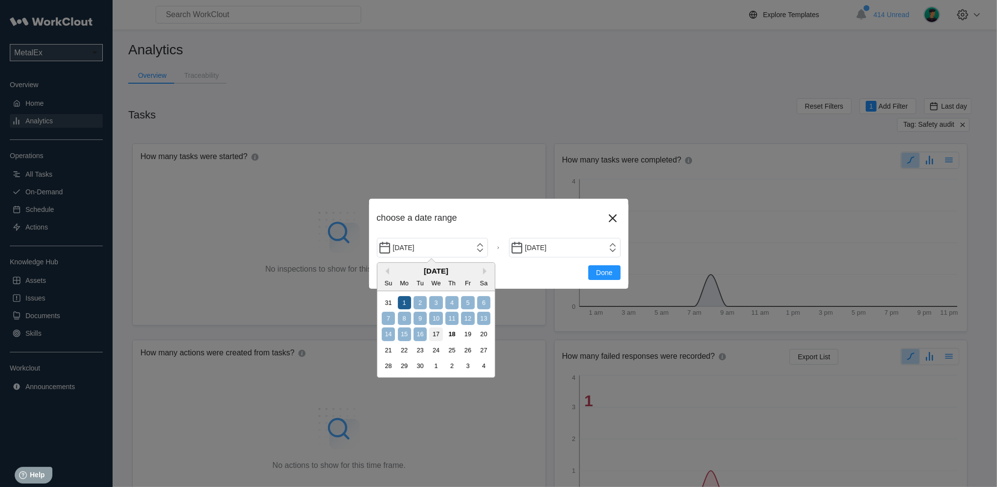
click at [405, 298] on div "1" at bounding box center [404, 302] width 13 height 13
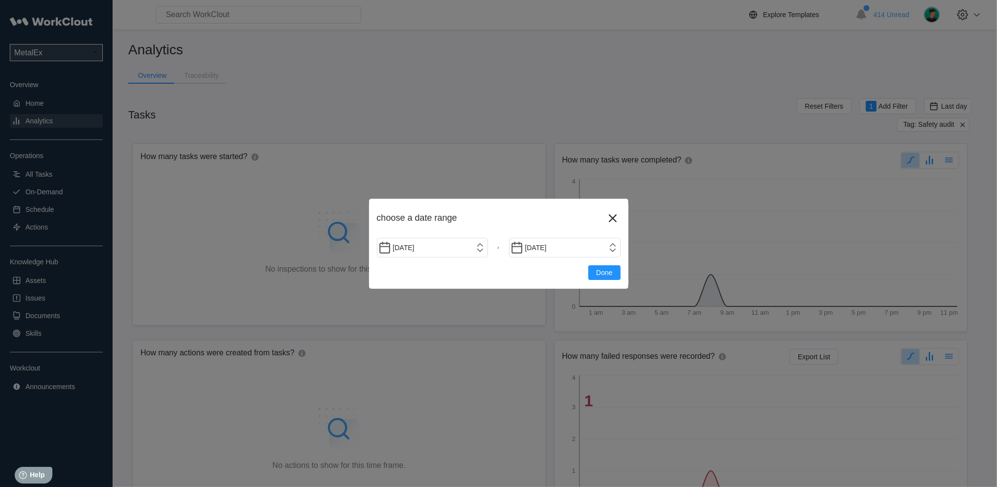
type input "[DATE]"
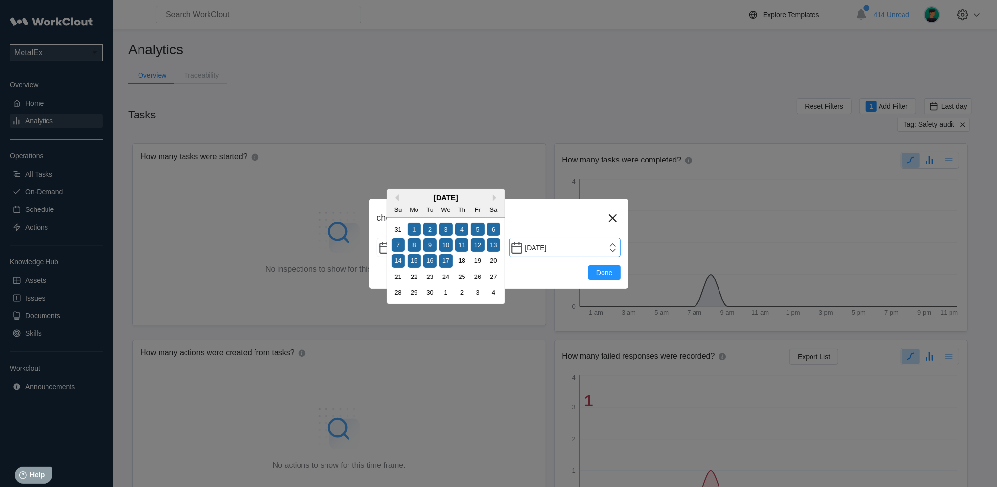
click at [605, 248] on input "[DATE]" at bounding box center [565, 248] width 112 height 20
click at [468, 259] on div "18" at bounding box center [461, 260] width 13 height 13
type input "[DATE]"
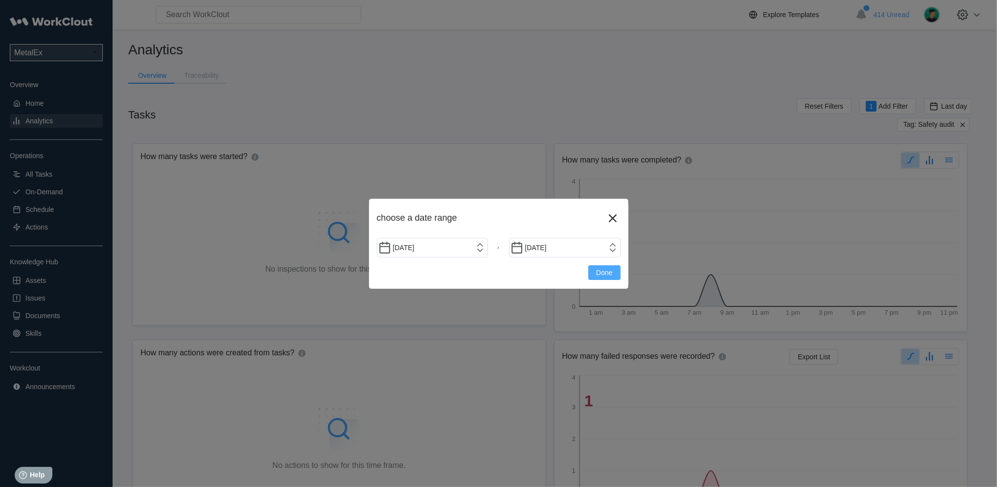
click at [608, 265] on button "Done" at bounding box center [604, 272] width 32 height 15
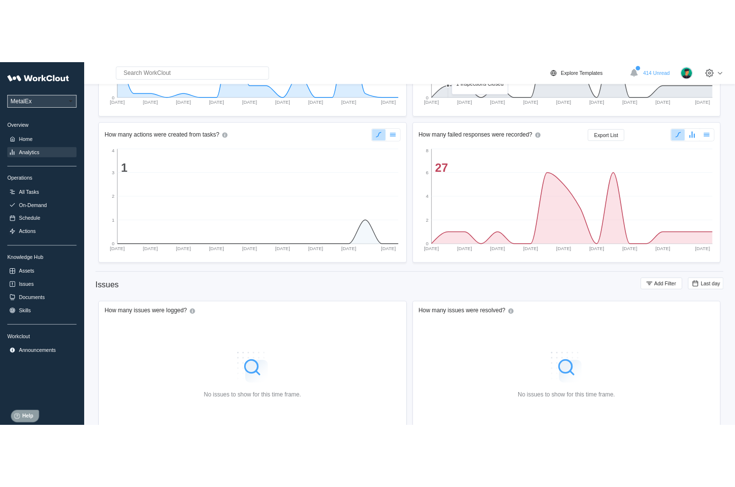
scroll to position [260, 0]
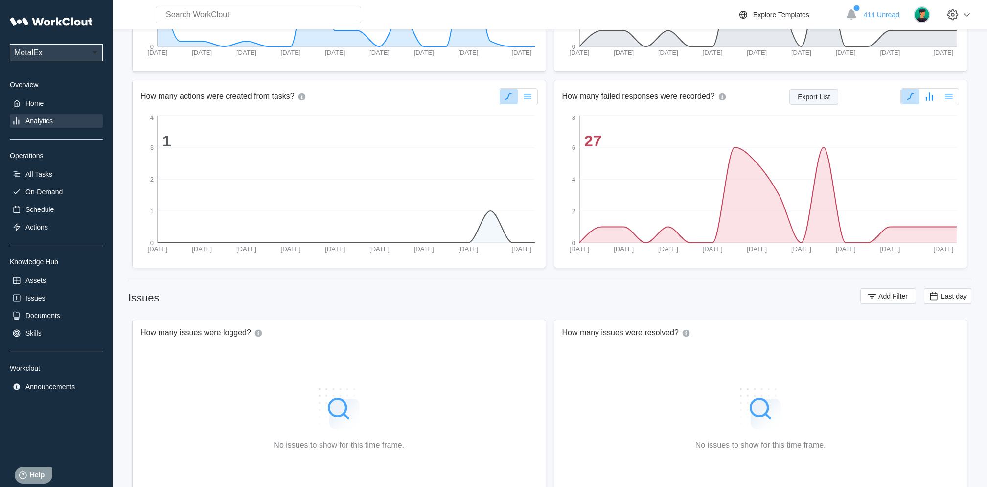
click at [811, 92] on button "Export List" at bounding box center [814, 97] width 49 height 16
